Goal: Transaction & Acquisition: Purchase product/service

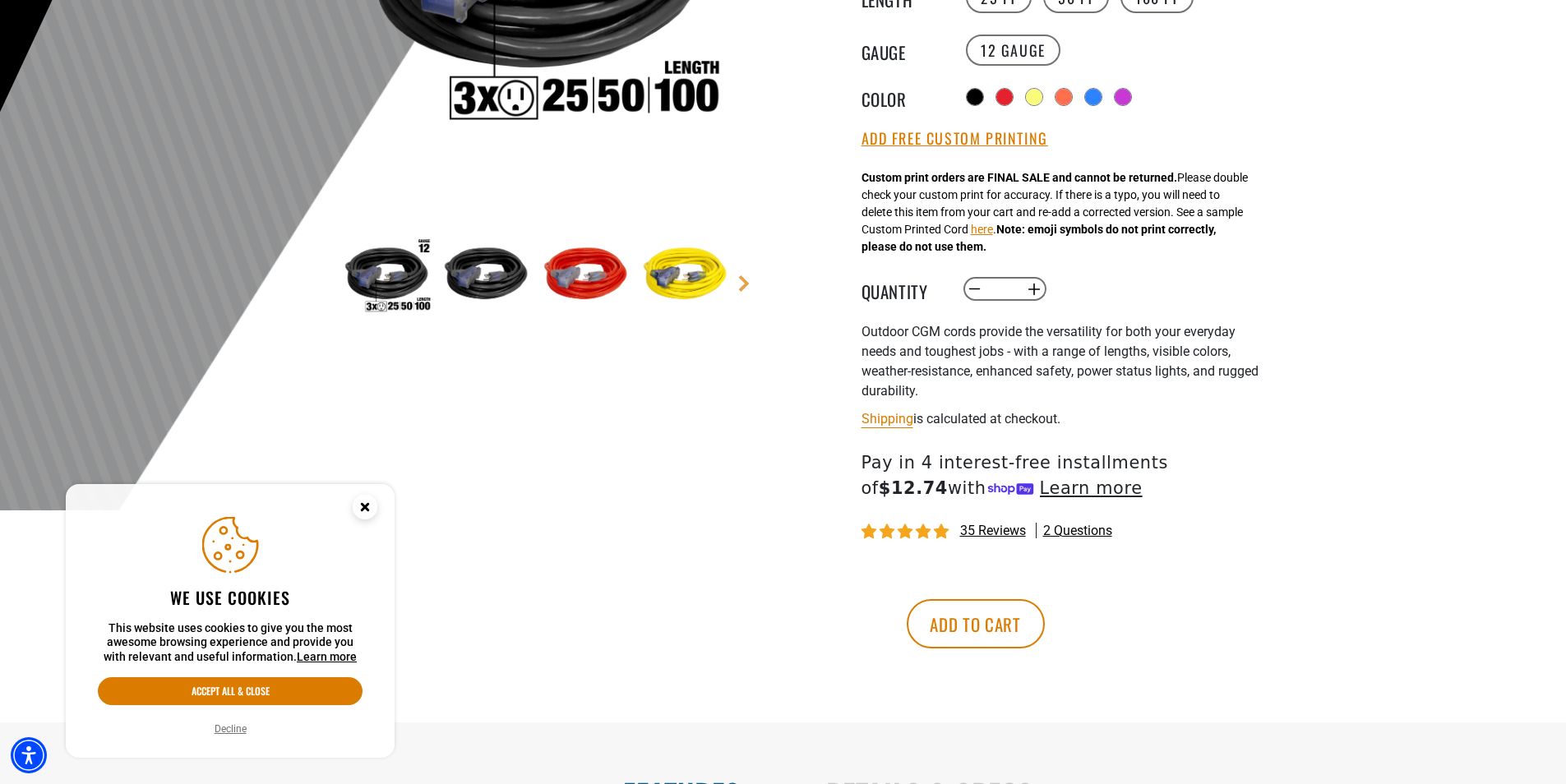
scroll to position [410, 0]
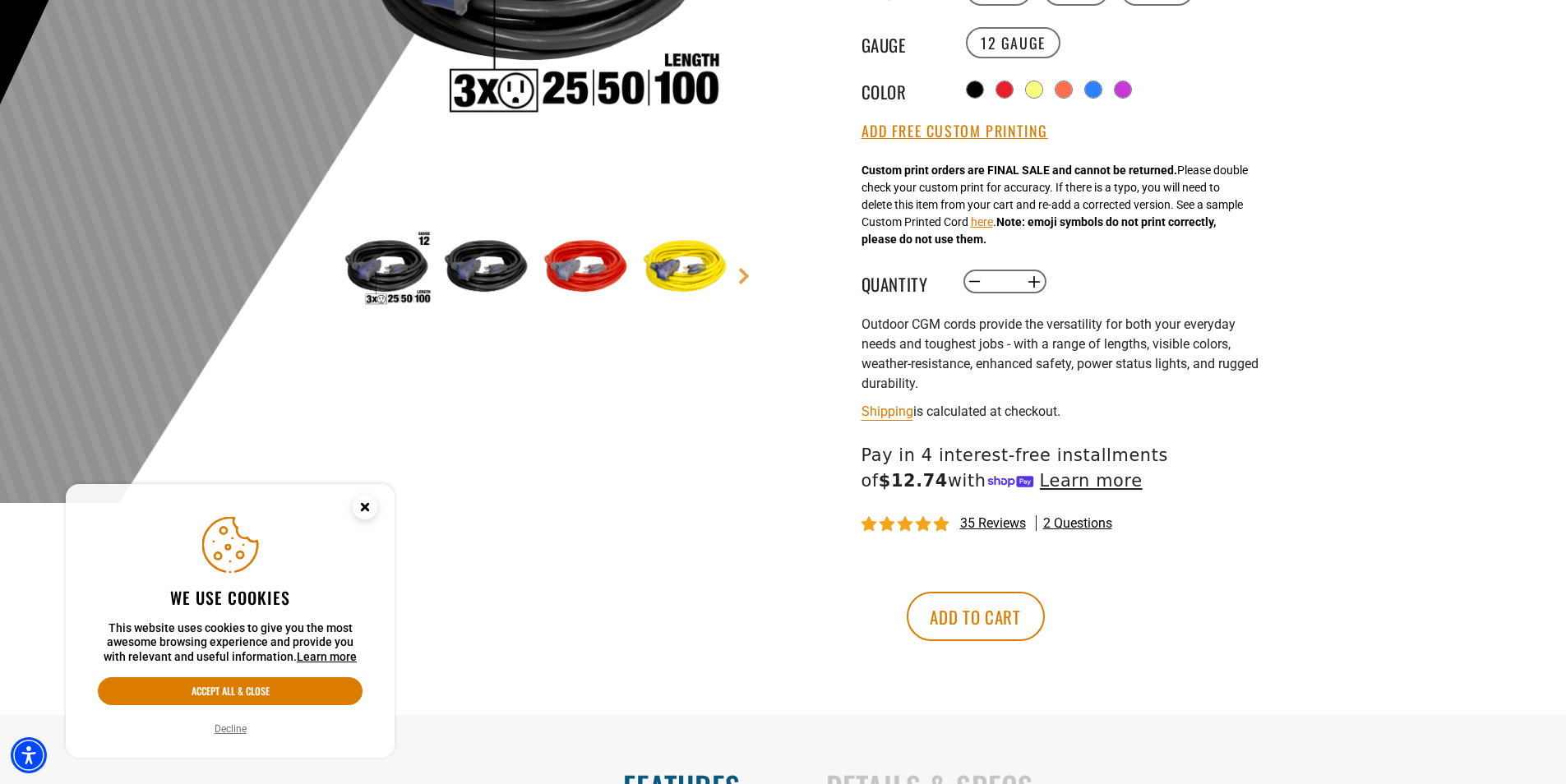
drag, startPoint x: 1116, startPoint y: 616, endPoint x: 1144, endPoint y: 592, distance: 36.9
click at [1045, 616] on button "Add to cart" at bounding box center [975, 616] width 138 height 49
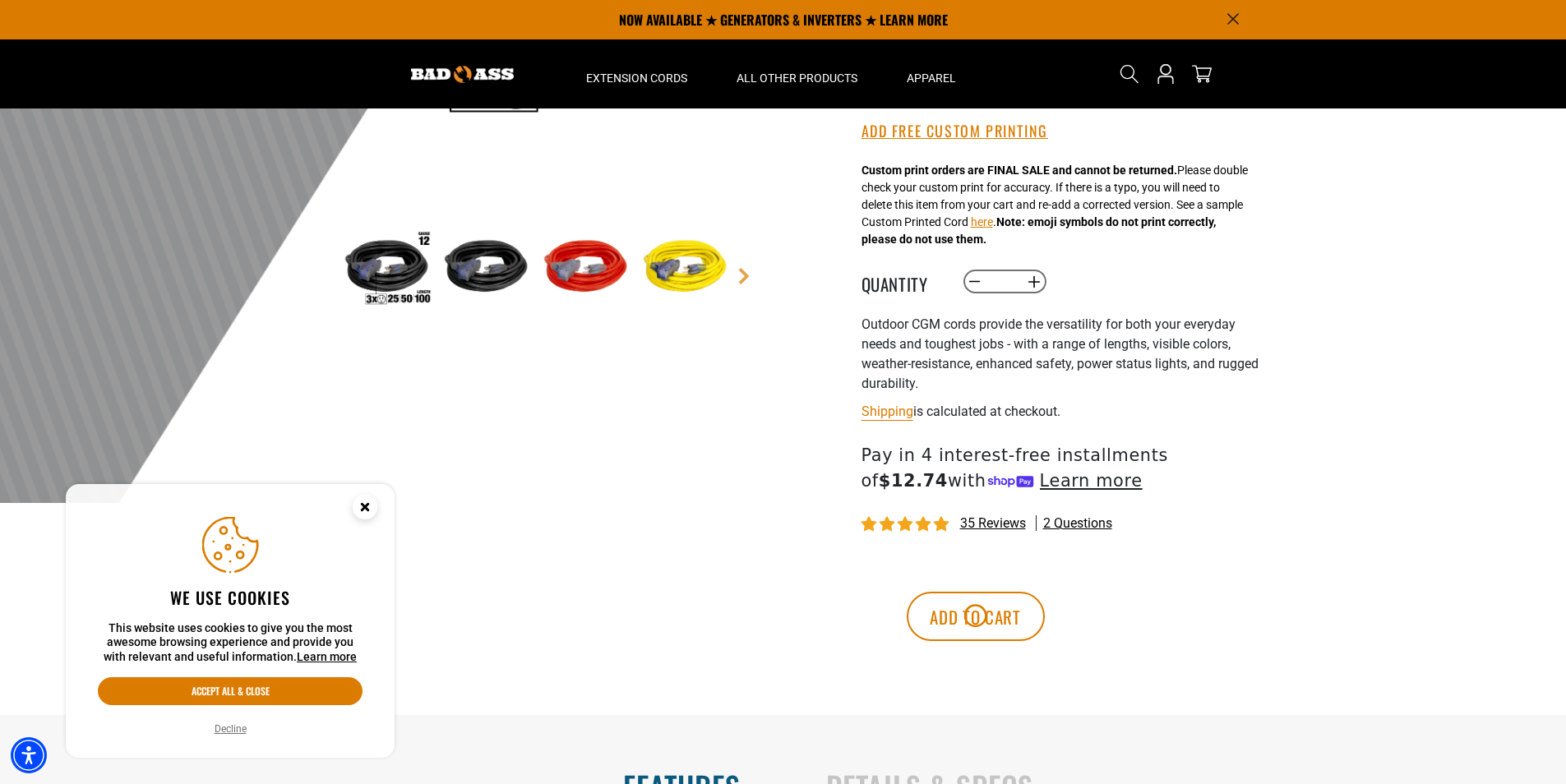
scroll to position [0, 0]
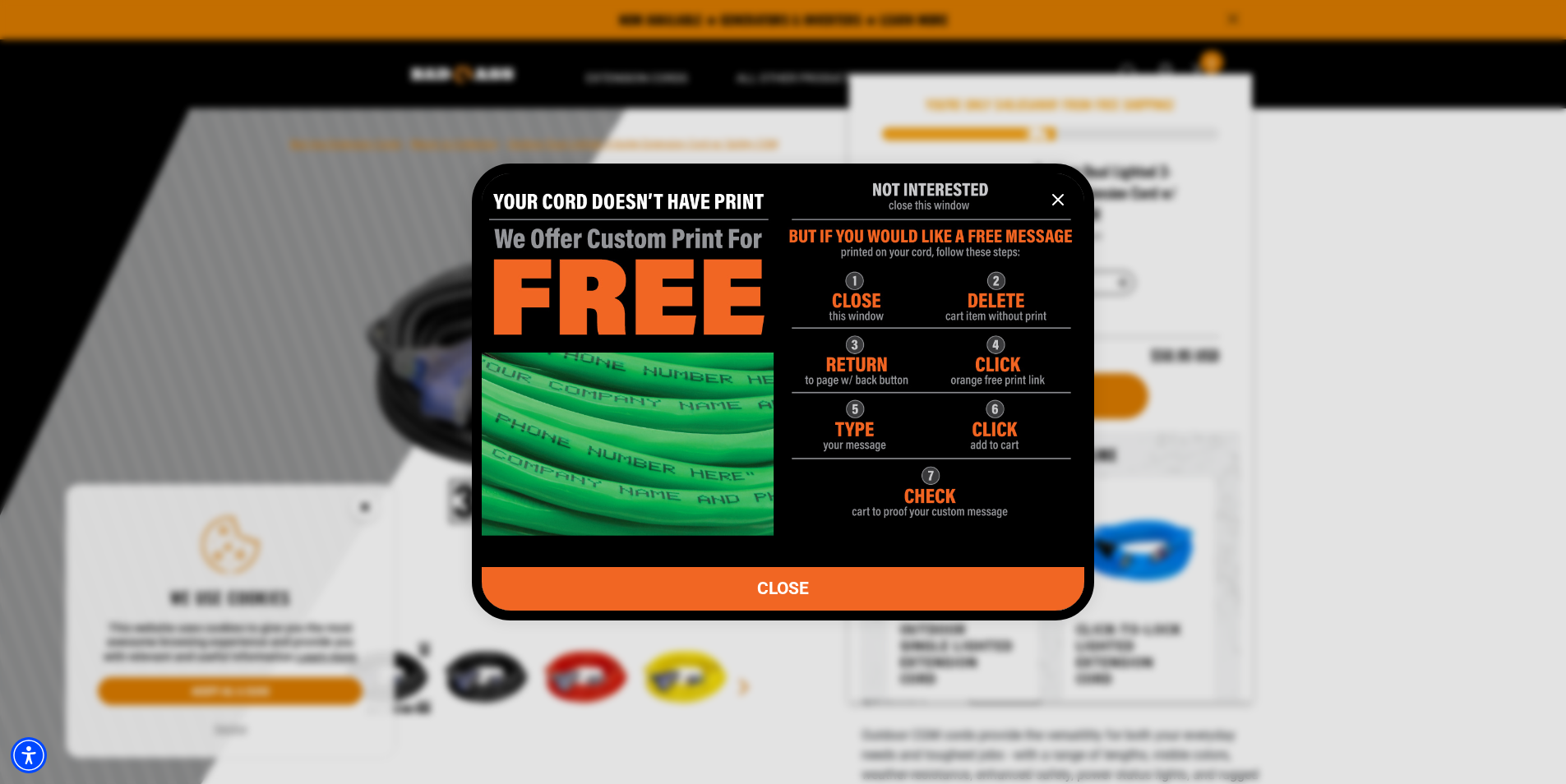
click at [1056, 202] on icon "information" at bounding box center [1058, 199] width 10 height 10
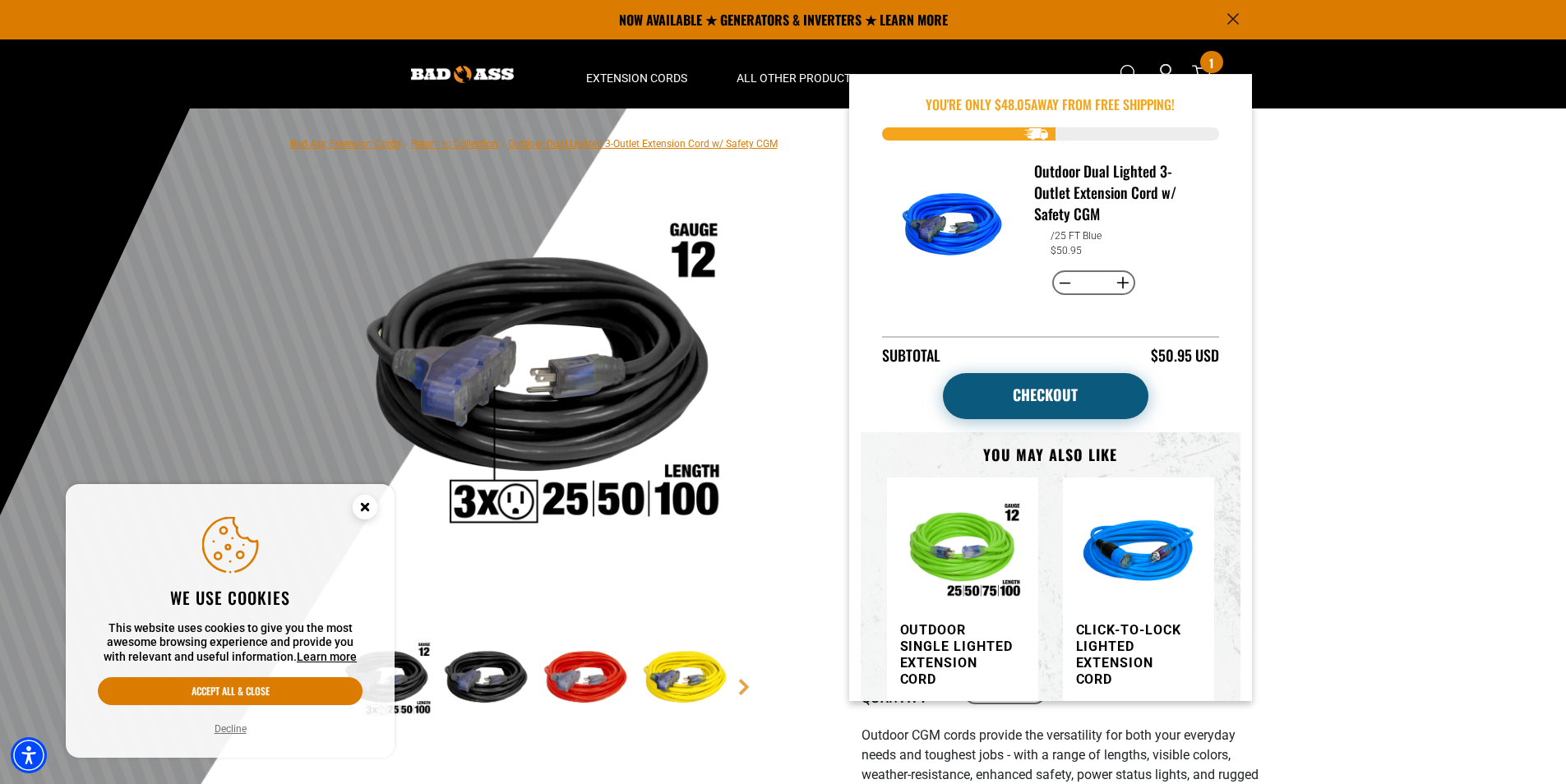
click at [1088, 393] on link "Checkout" at bounding box center [1045, 396] width 205 height 46
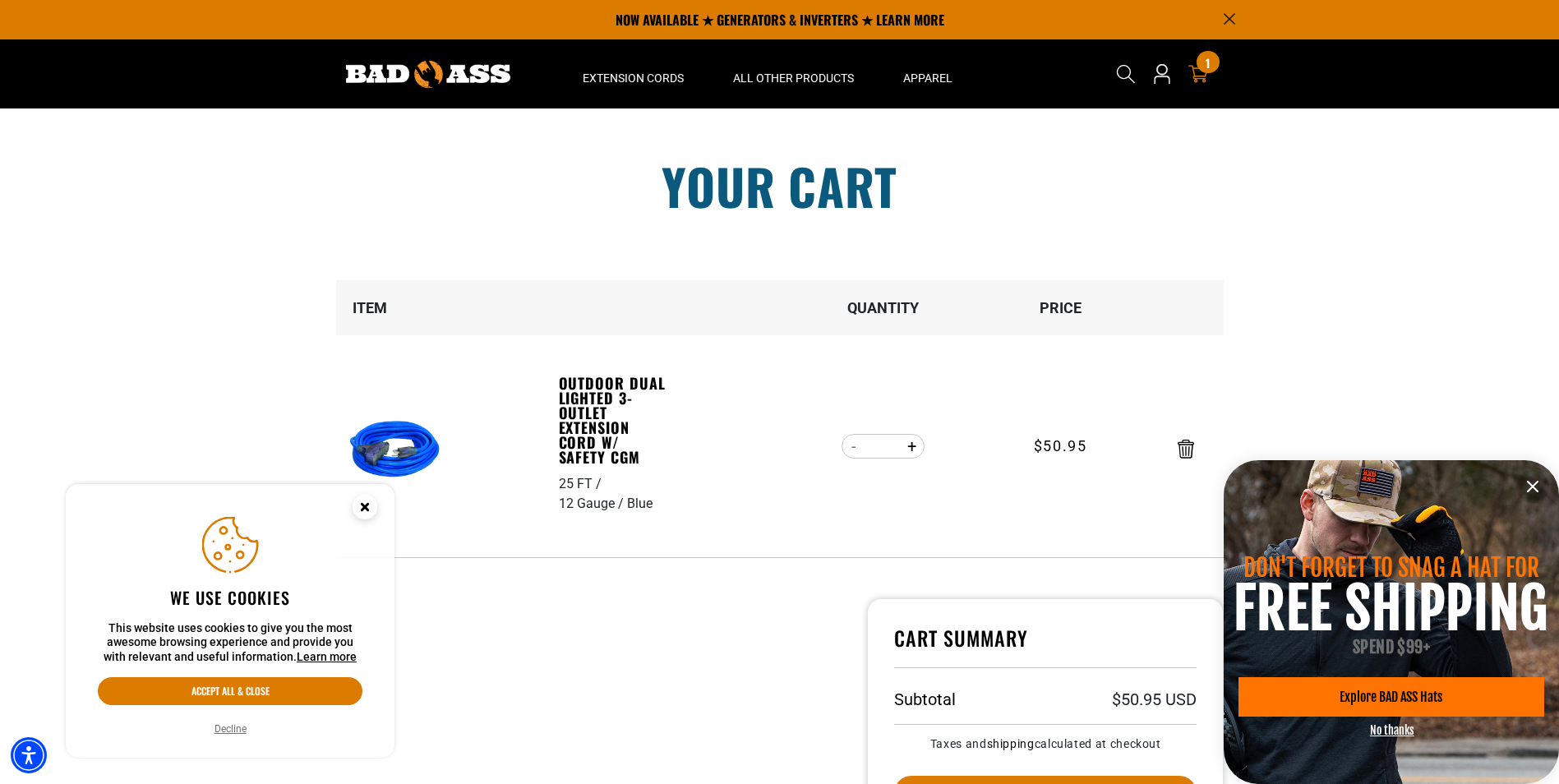
click at [1528, 486] on icon "information" at bounding box center [1532, 486] width 19 height 19
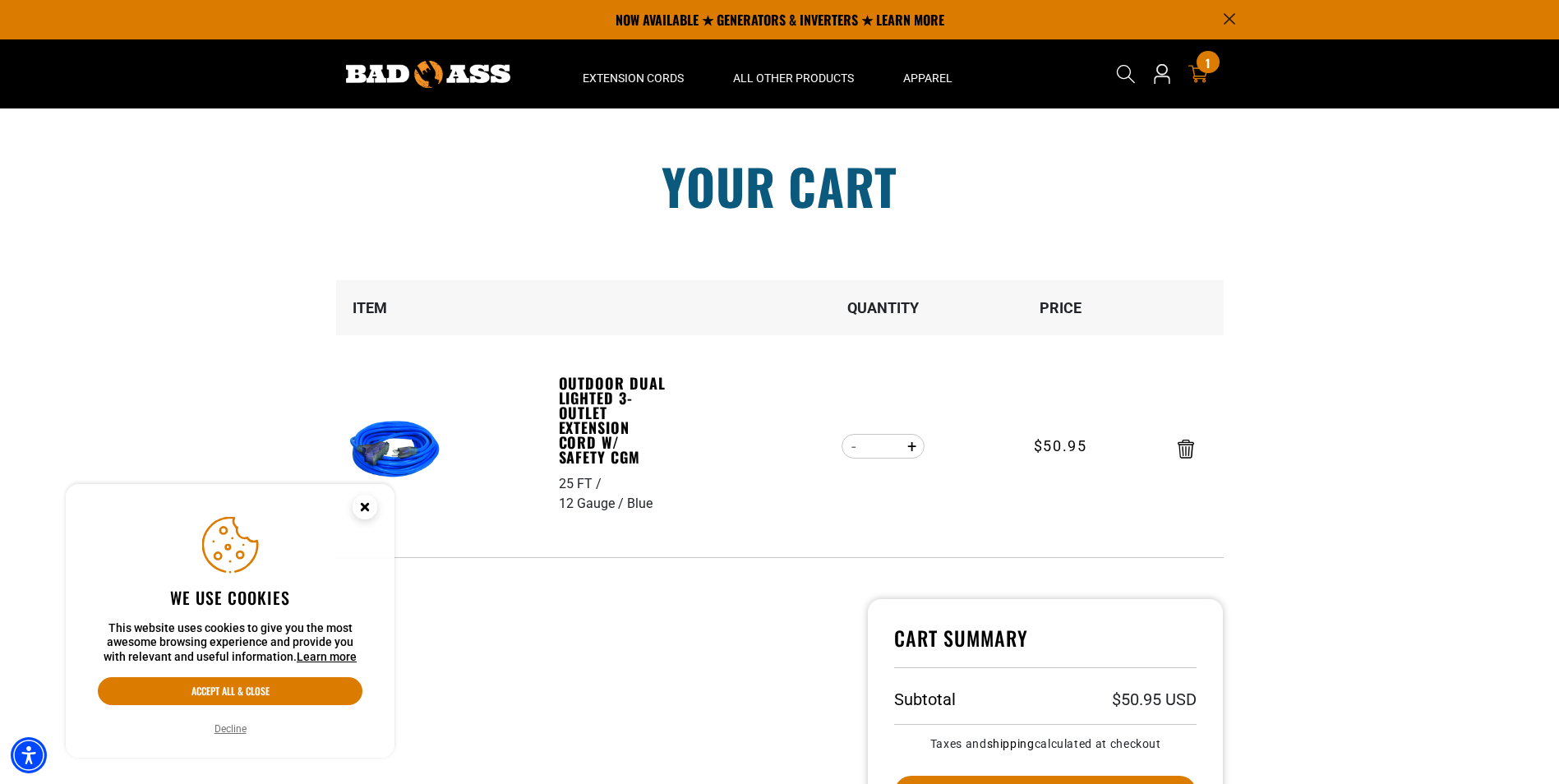
click at [361, 500] on circle "Close this option" at bounding box center [364, 506] width 24 height 24
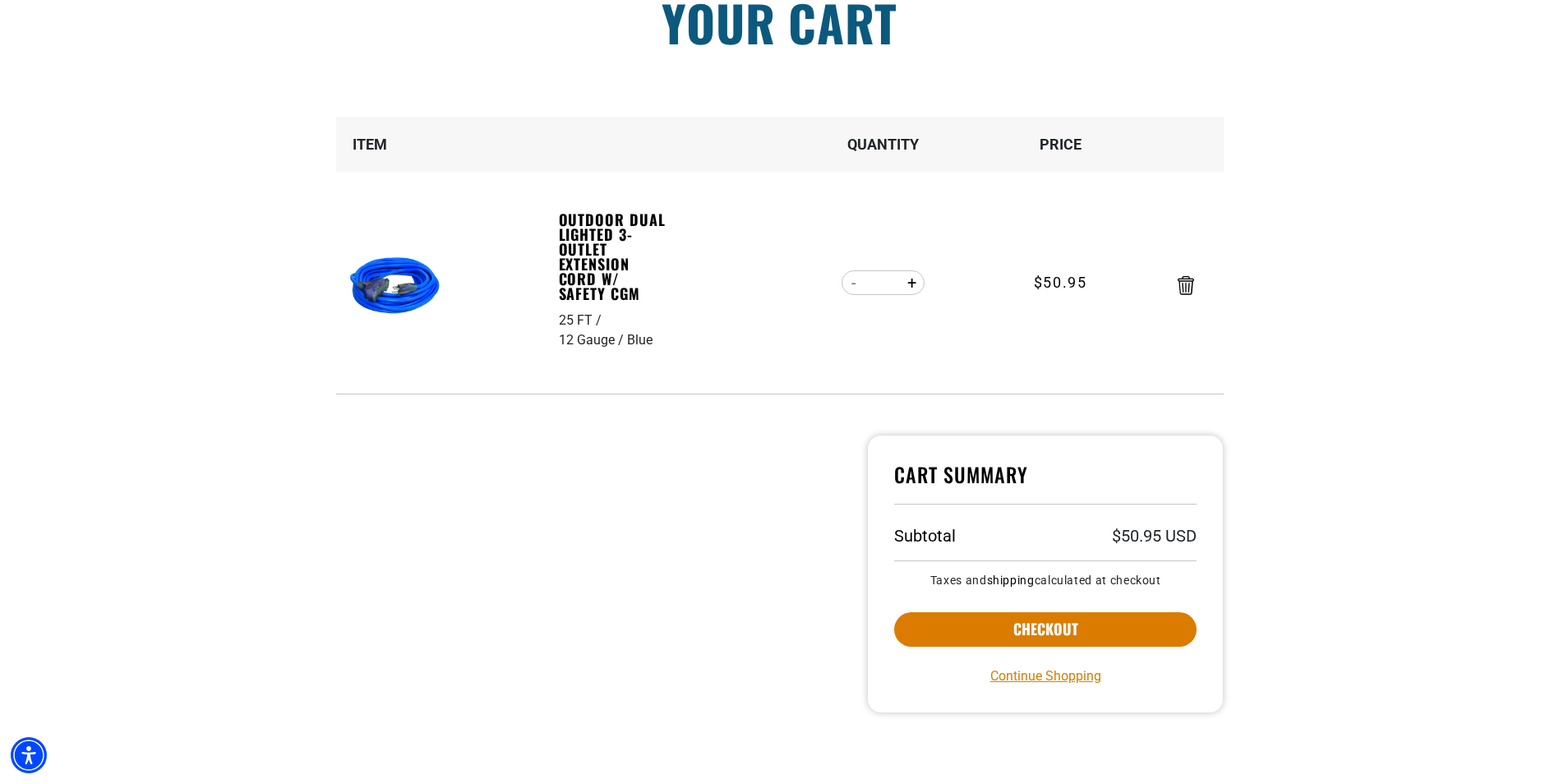
scroll to position [165, 0]
click at [1120, 635] on button "Checkout" at bounding box center [1045, 628] width 303 height 35
click at [916, 286] on button "Increase quantity for Outdoor Dual Lighted 3-Outlet Extension Cord w/ Safety CGM" at bounding box center [911, 282] width 25 height 28
type input "*"
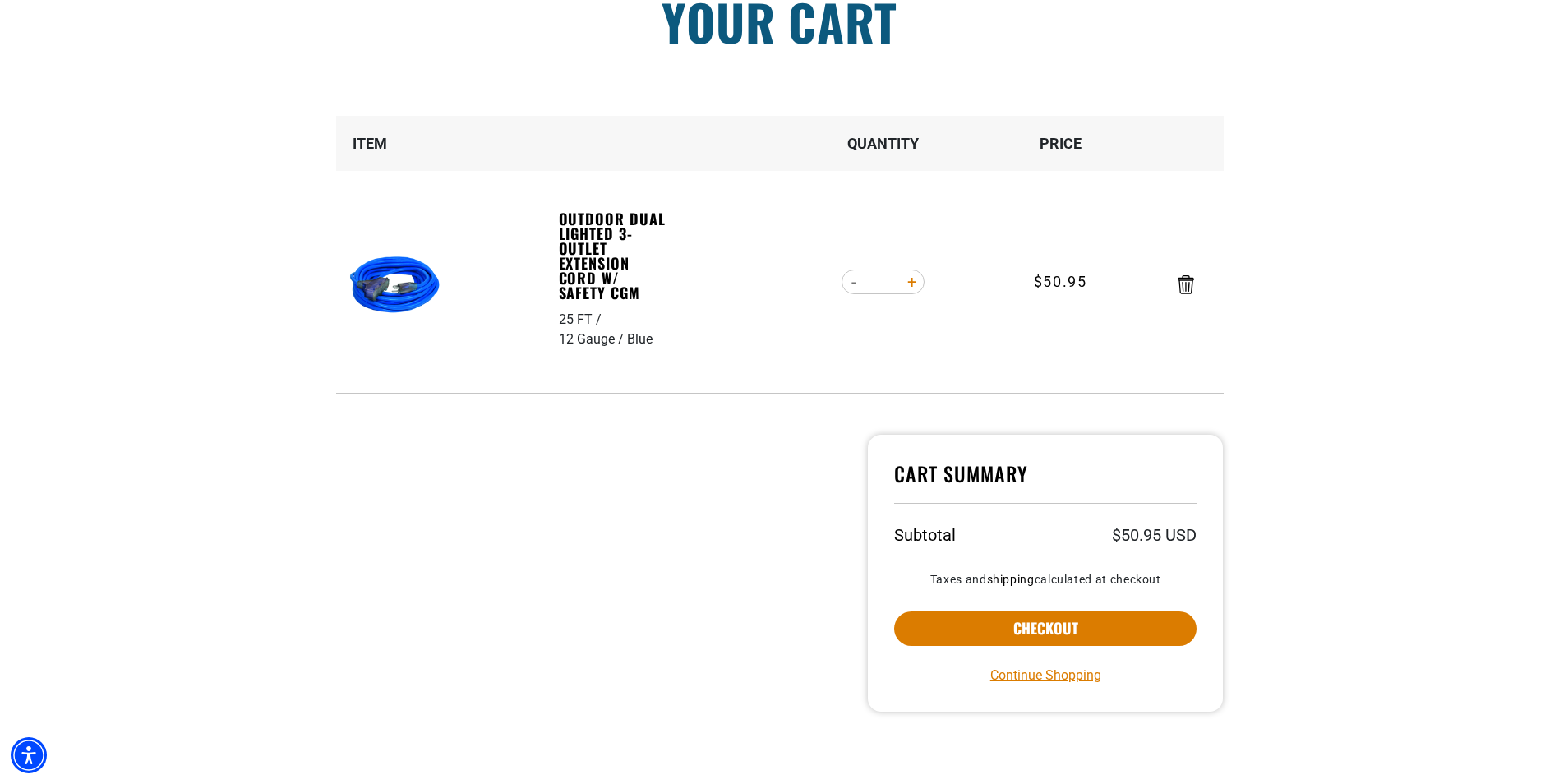
click at [916, 286] on form "Item Quantity Price Outdoor Dual Lighted 3-Outlet Extension Cord w/ Safety CGM …" at bounding box center [780, 255] width 887 height 278
click at [912, 284] on button "Increase quantity for Outdoor Dual Lighted 3-Outlet Extension Cord w/ Safety CGM" at bounding box center [911, 282] width 25 height 28
type input "*"
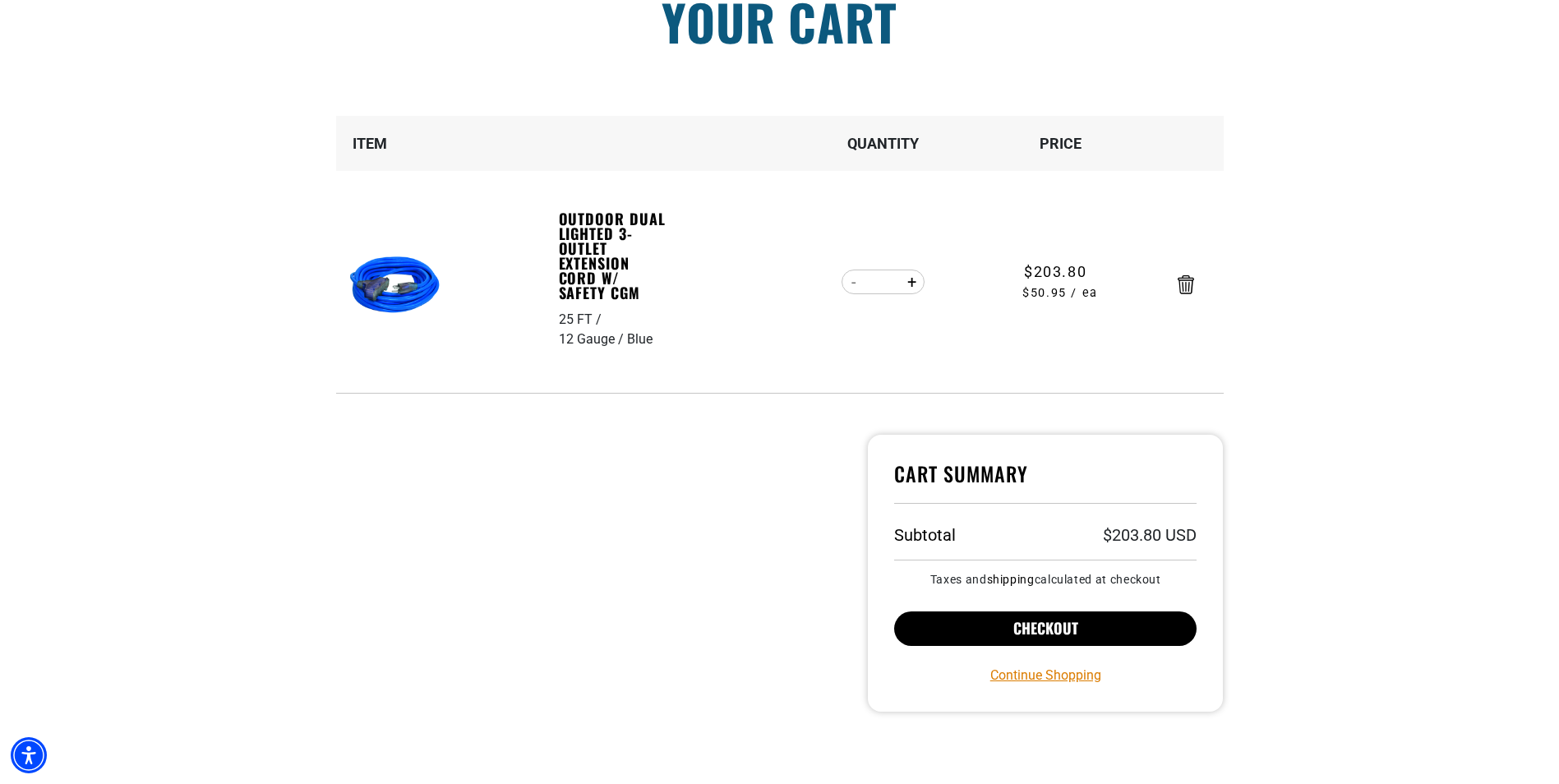
click at [1116, 632] on button "Checkout" at bounding box center [1045, 628] width 303 height 35
